Goal: Information Seeking & Learning: Learn about a topic

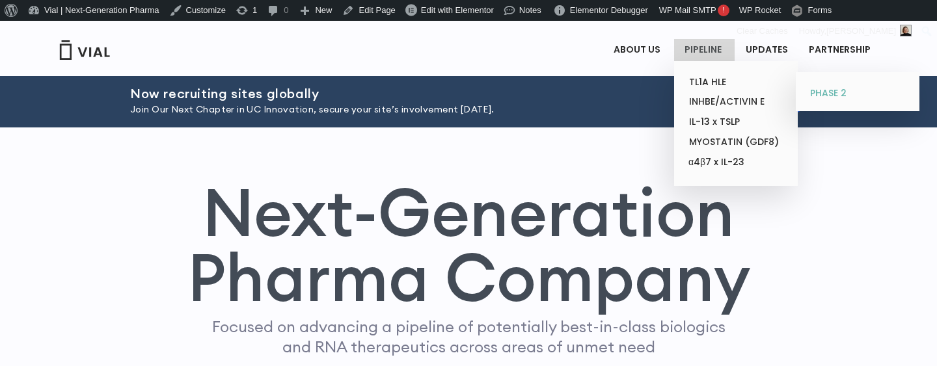
click at [829, 92] on link "PHASE 2" at bounding box center [857, 93] width 114 height 21
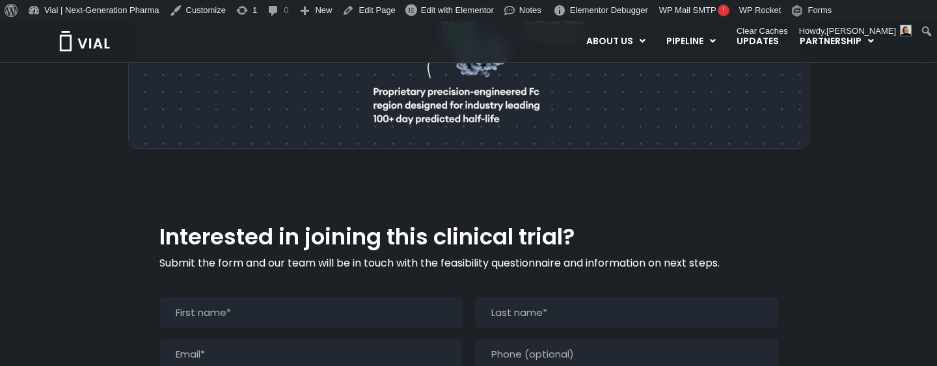
click at [275, 256] on div "Submit the form and our team will be in touch with the feasibility questionnair…" at bounding box center [468, 277] width 619 height 42
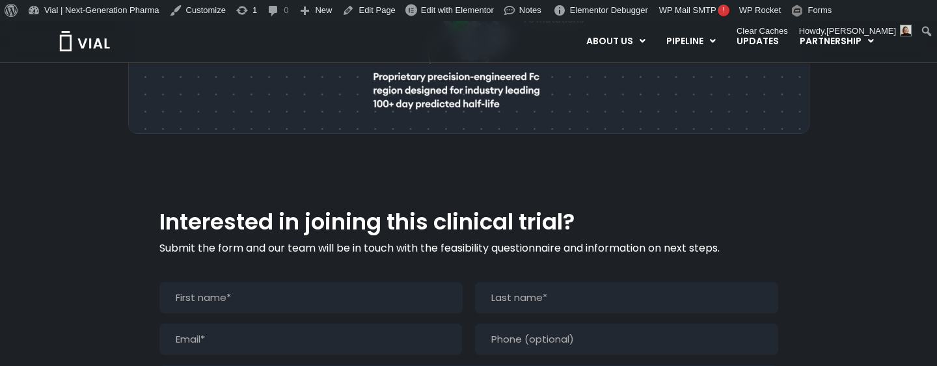
scroll to position [960, 0]
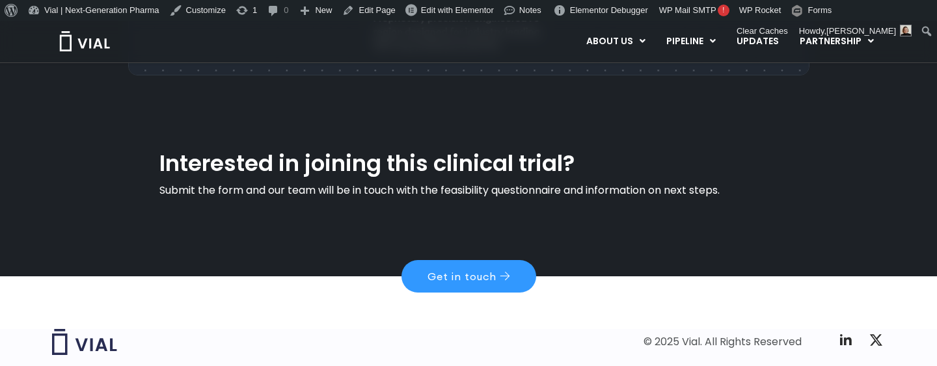
scroll to position [778, 0]
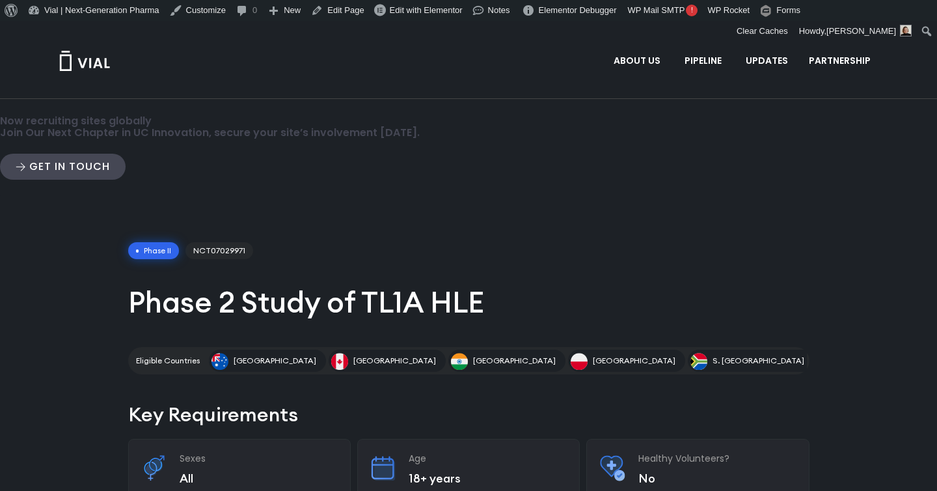
type input "32"
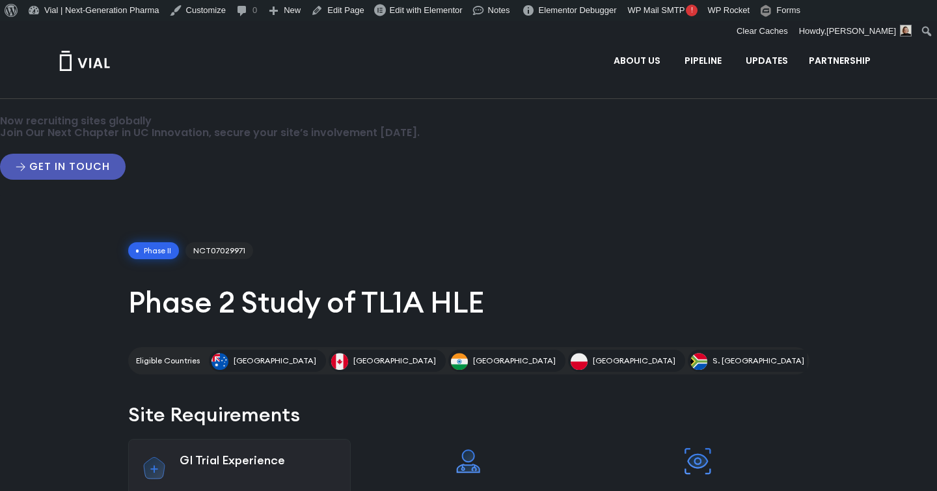
click at [110, 161] on span "Get in touch" at bounding box center [69, 166] width 81 height 10
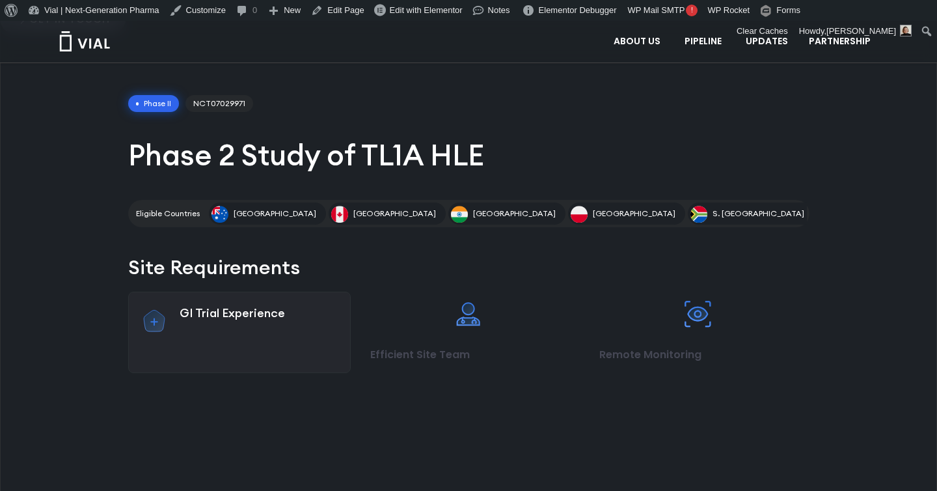
scroll to position [149, 0]
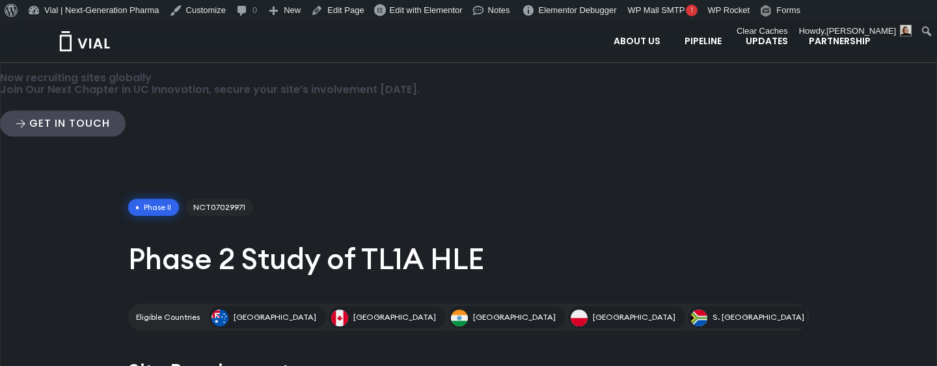
scroll to position [0, 0]
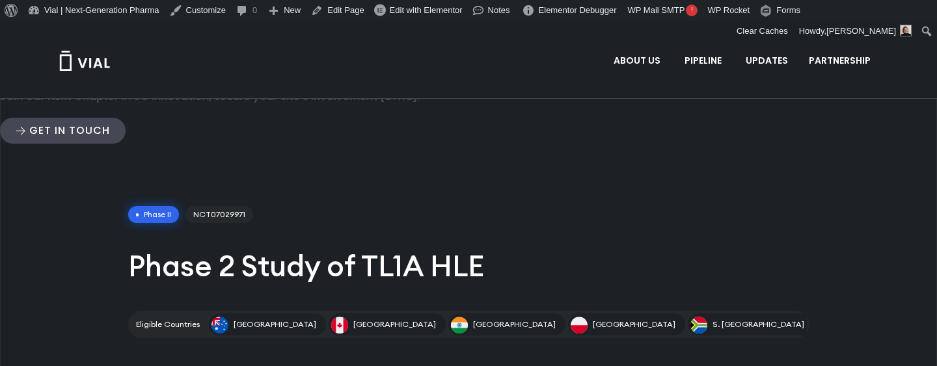
drag, startPoint x: 528, startPoint y: 213, endPoint x: 519, endPoint y: 175, distance: 38.8
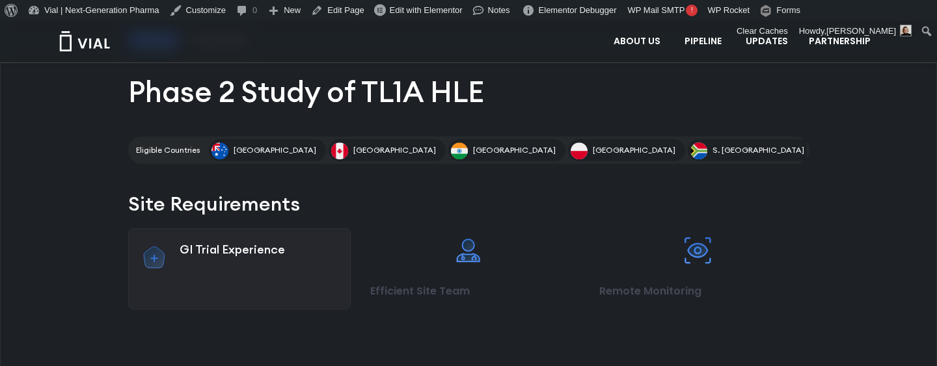
scroll to position [175, 0]
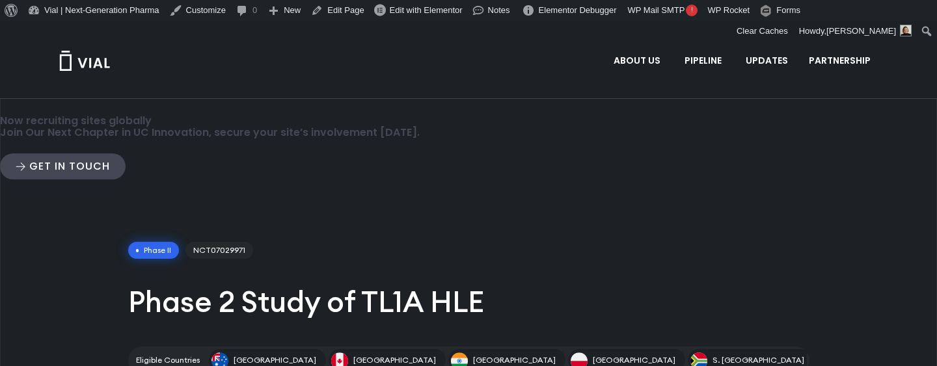
drag, startPoint x: 881, startPoint y: 100, endPoint x: 853, endPoint y: 100, distance: 28.0
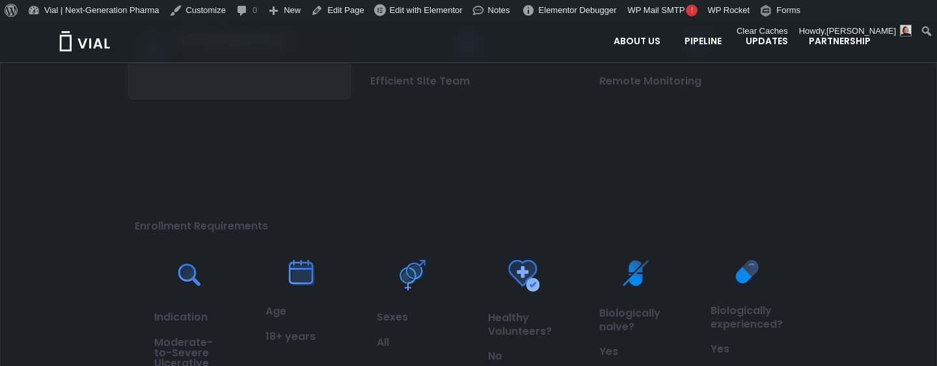
scroll to position [409, 0]
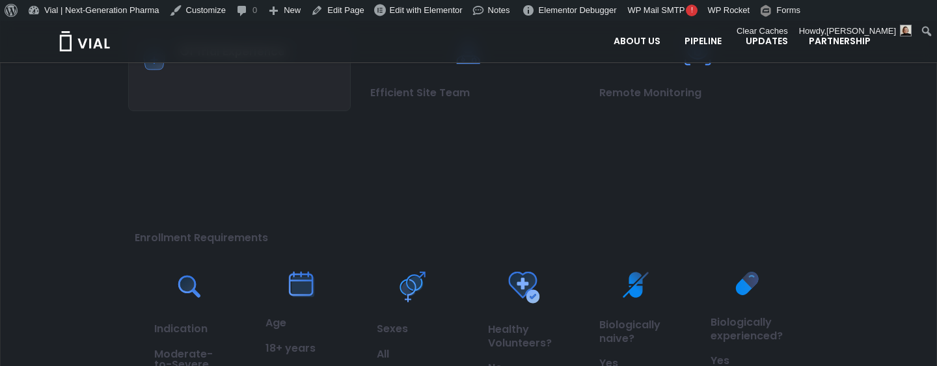
type input "32"
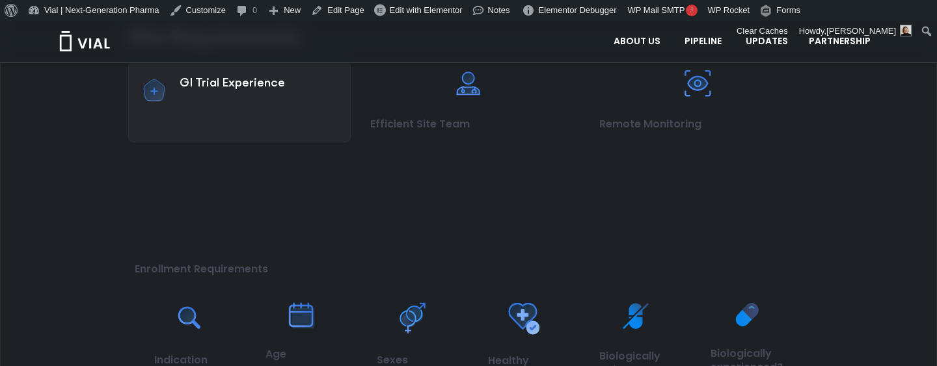
scroll to position [375, 0]
